Goal: Task Accomplishment & Management: Manage account settings

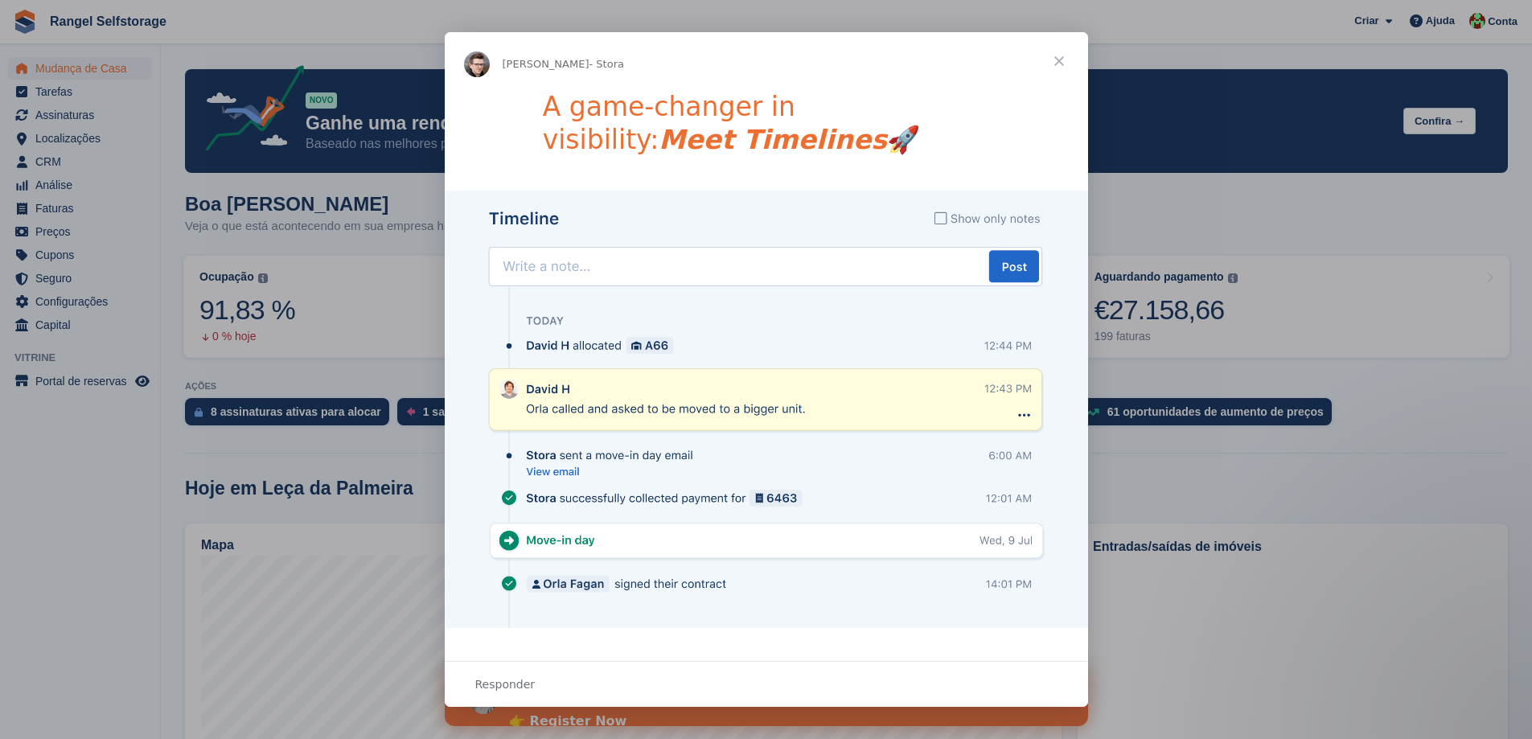
click at [1062, 62] on span "Fechar" at bounding box center [1059, 61] width 58 height 58
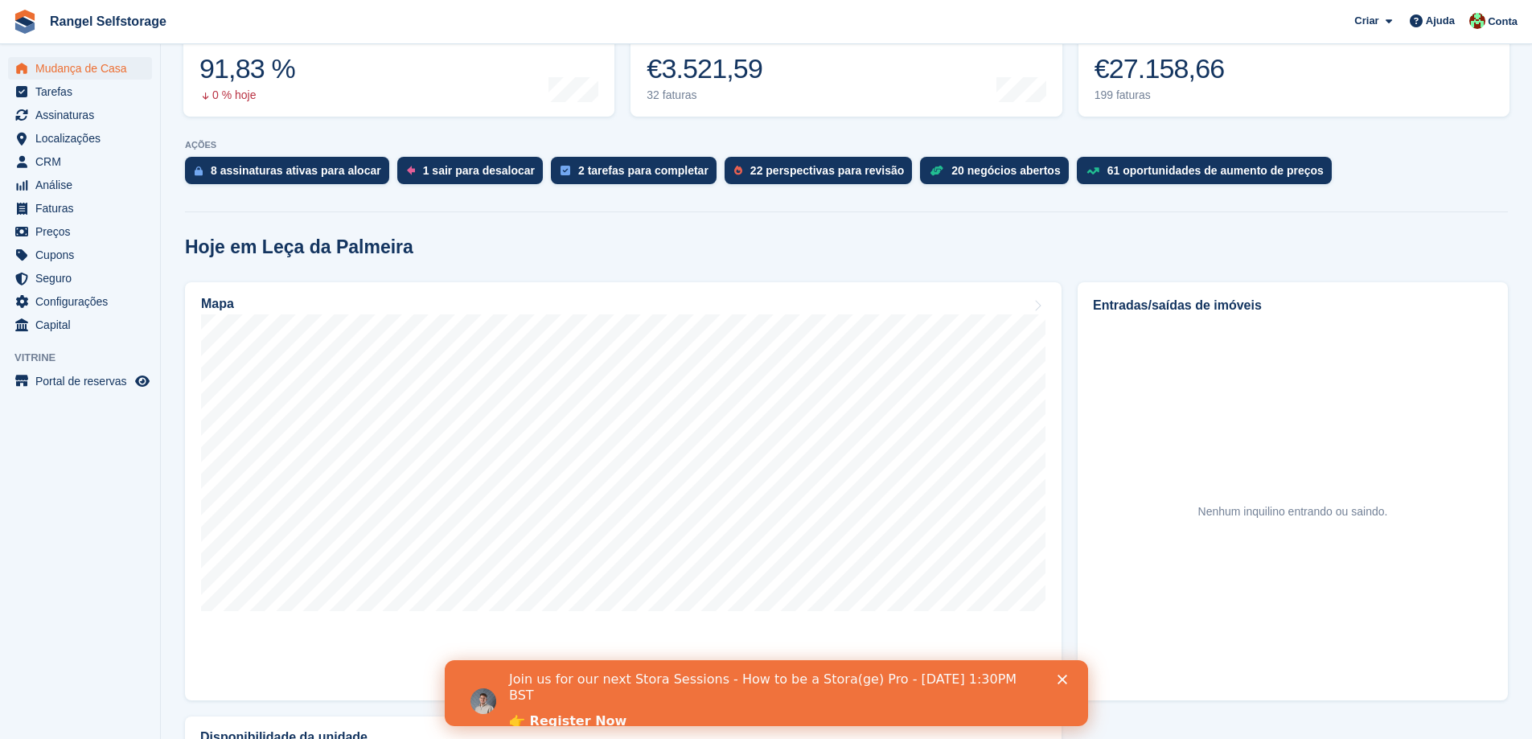
scroll to position [322, 0]
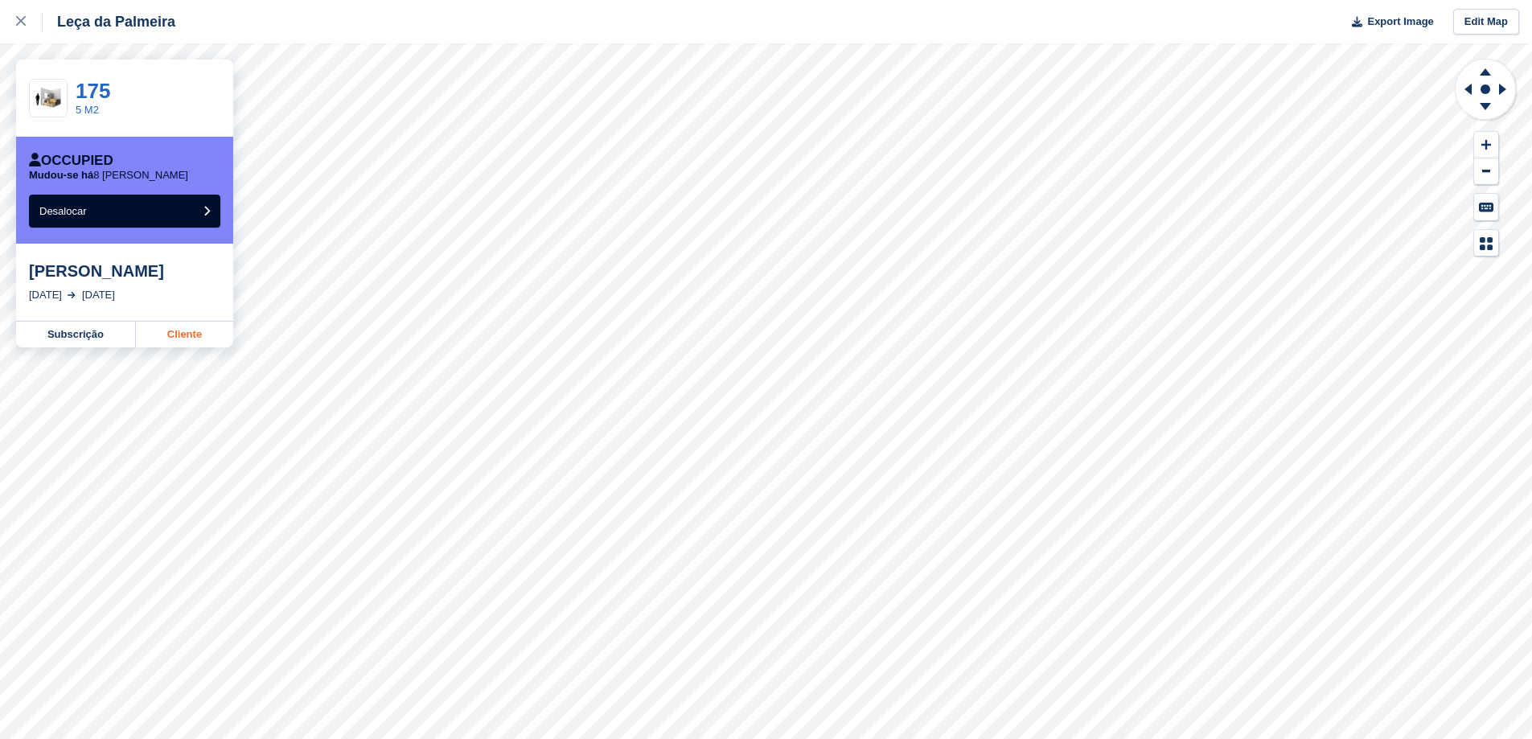
click at [178, 339] on link "Cliente" at bounding box center [184, 335] width 97 height 26
